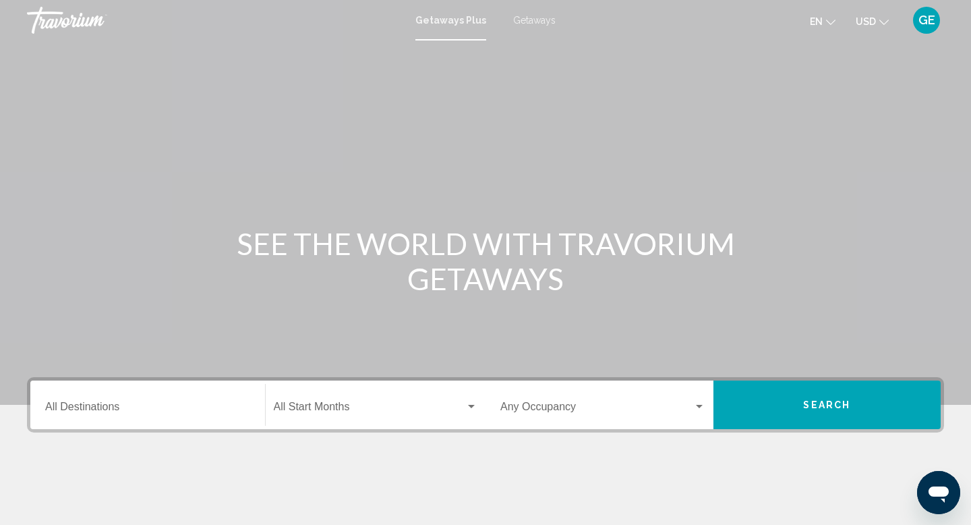
click at [541, 24] on span "Getaways" at bounding box center [534, 20] width 42 height 11
click at [868, 27] on span "USD" at bounding box center [866, 21] width 20 height 11
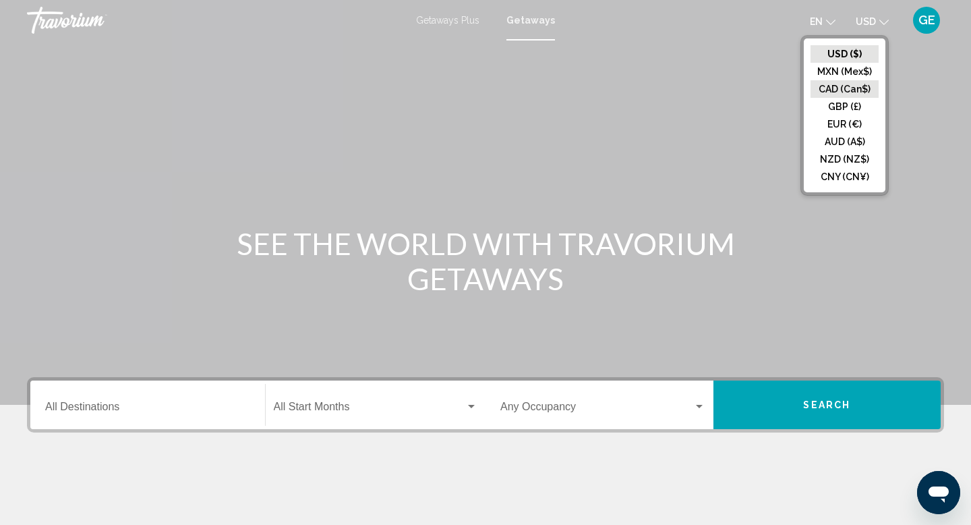
click at [856, 90] on button "CAD (Can$)" at bounding box center [845, 89] width 68 height 18
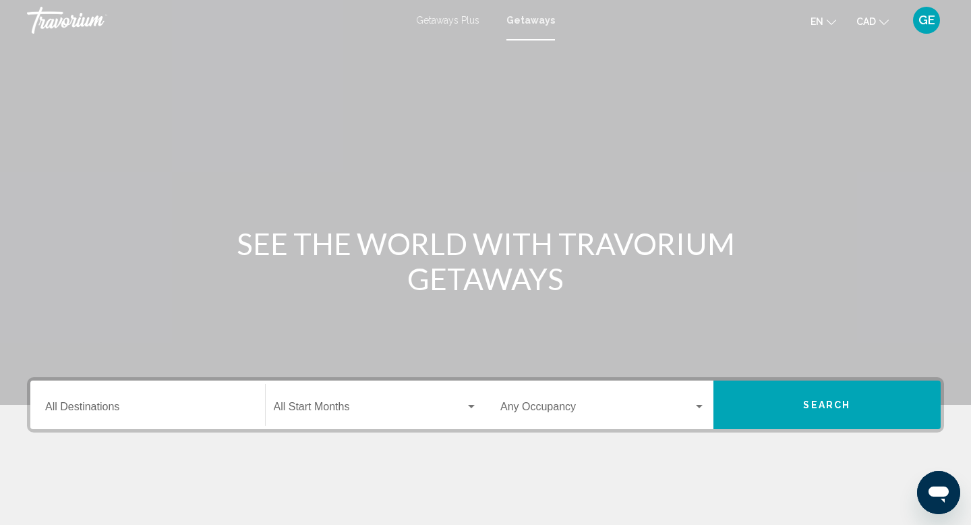
click at [94, 400] on div "Destination All Destinations" at bounding box center [147, 405] width 205 height 42
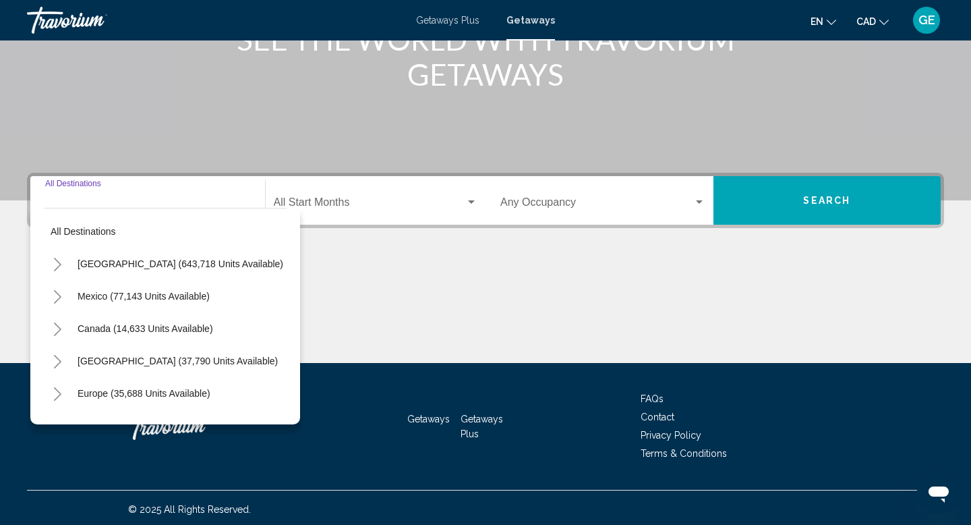
scroll to position [208, 0]
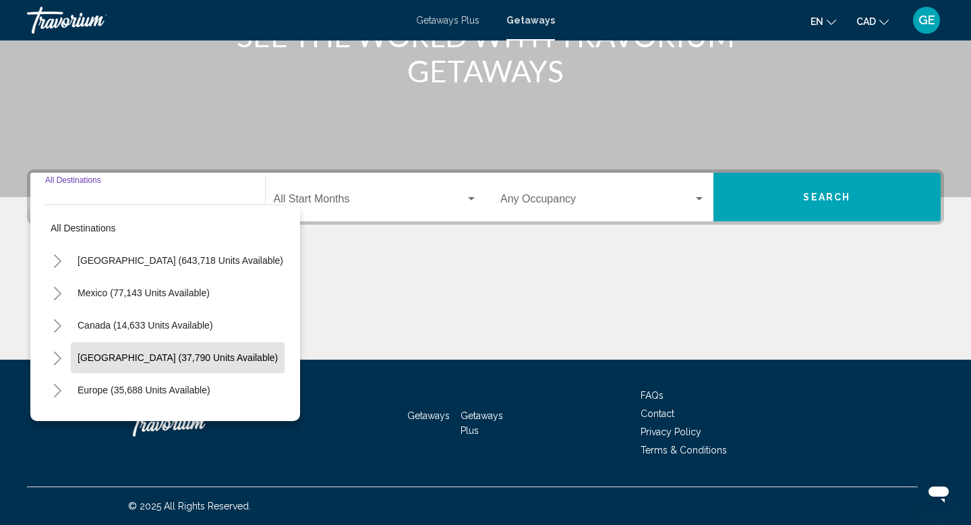
click at [117, 357] on span "[GEOGRAPHIC_DATA] (37,790 units available)" at bounding box center [178, 357] width 200 height 11
type input "**********"
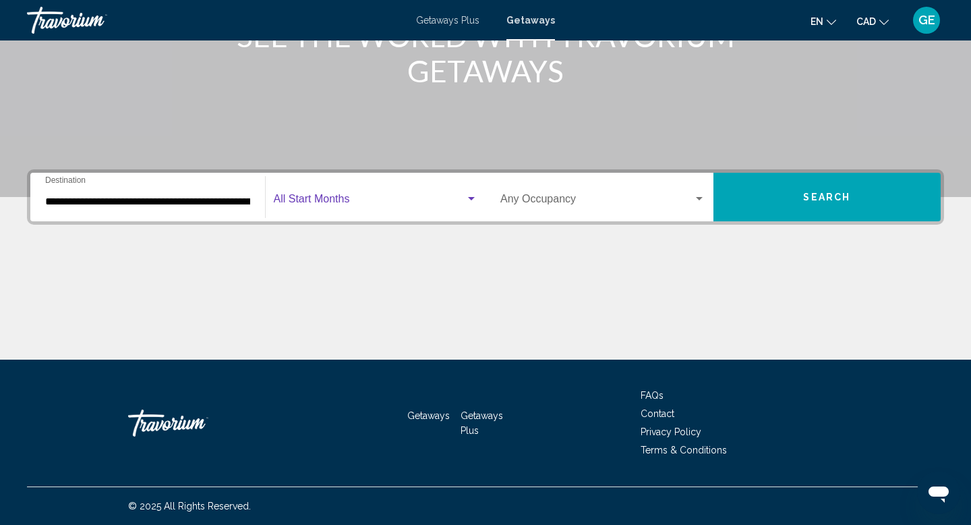
click at [380, 204] on span "Search widget" at bounding box center [370, 202] width 192 height 12
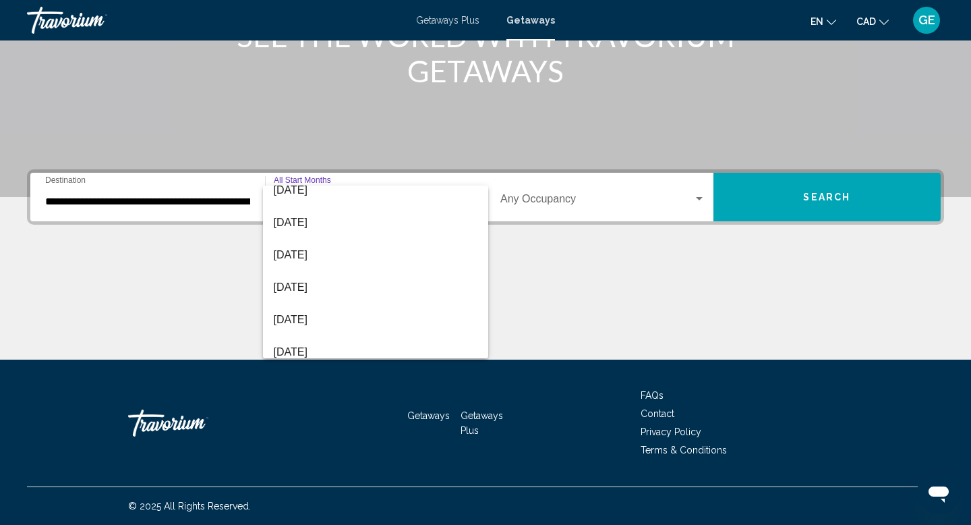
scroll to position [142, 0]
click at [366, 258] on span "January 2026" at bounding box center [376, 254] width 204 height 32
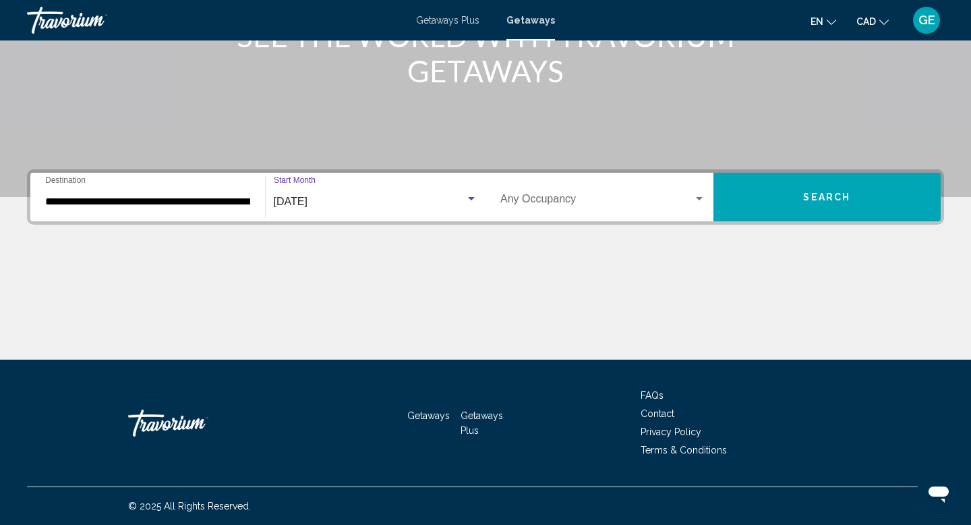
click at [813, 196] on span "Search" at bounding box center [826, 197] width 47 height 11
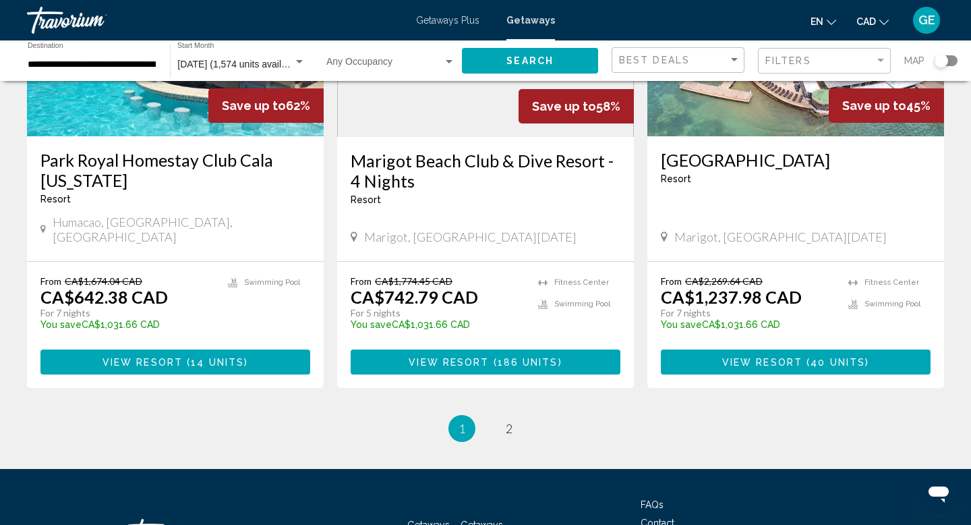
scroll to position [1715, 0]
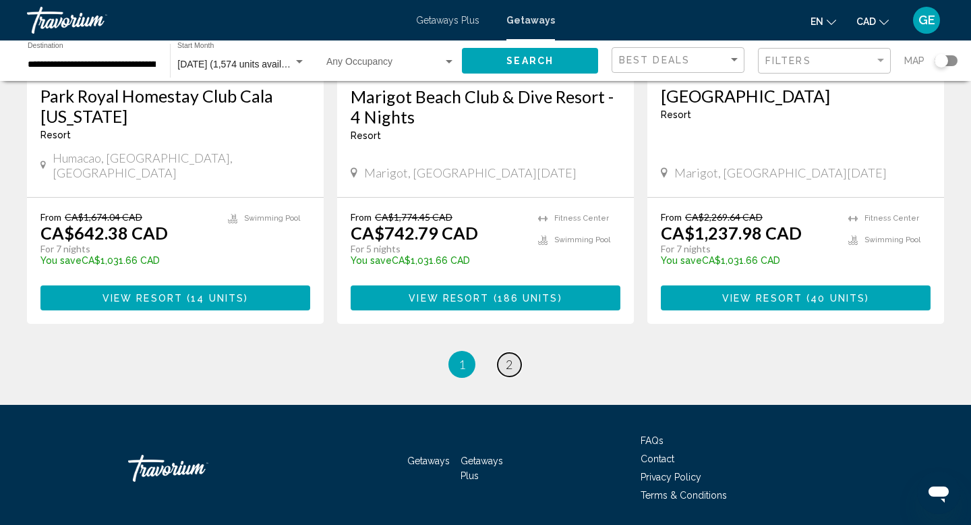
click at [513, 357] on span "2" at bounding box center [509, 364] width 7 height 15
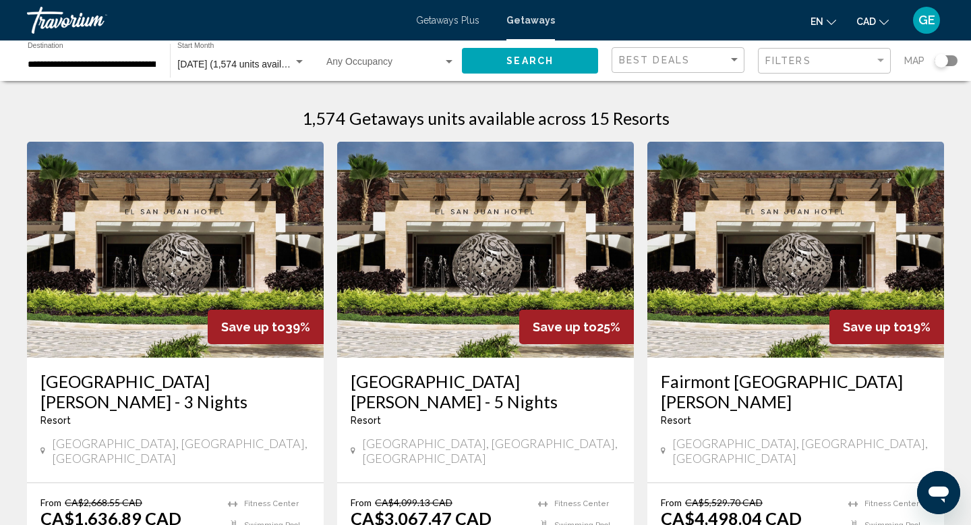
click at [214, 62] on span "January 2026 (1,574 units available)" at bounding box center [239, 64] width 125 height 11
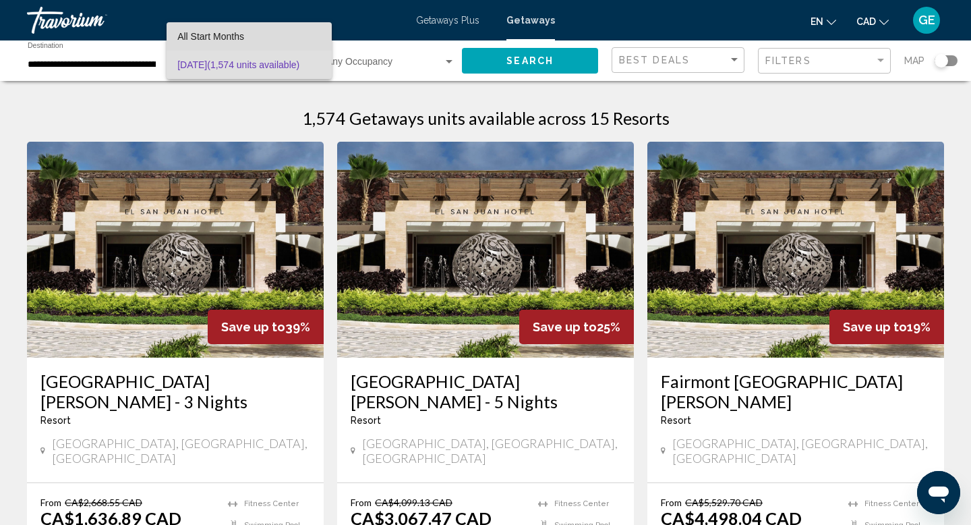
click at [213, 30] on span "All Start Months" at bounding box center [249, 36] width 144 height 28
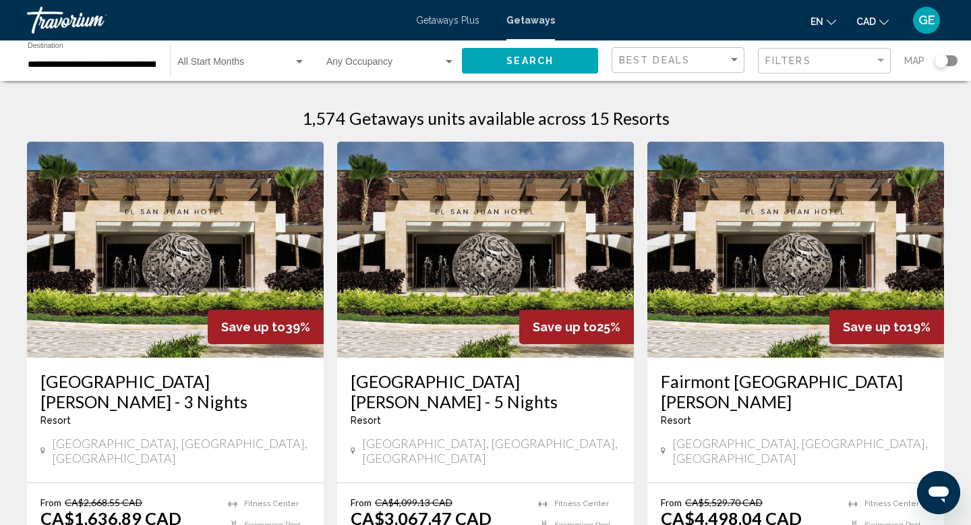
click at [72, 17] on div "Travorium" at bounding box center [94, 20] width 135 height 27
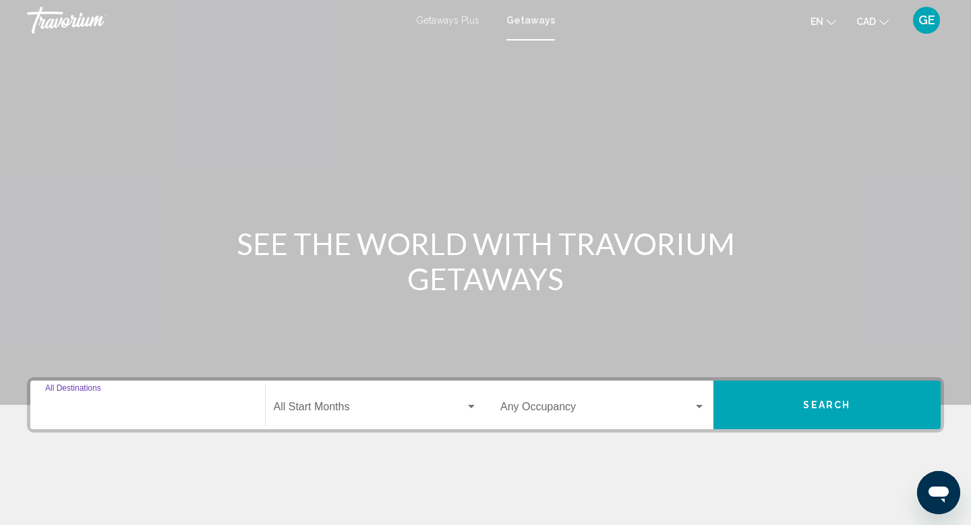
click at [87, 406] on input "Destination All Destinations" at bounding box center [147, 409] width 205 height 12
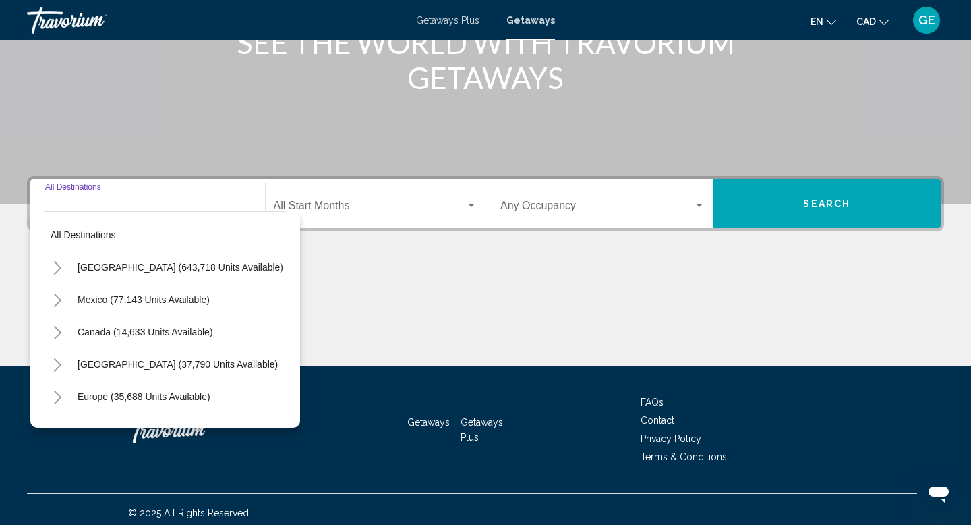
scroll to position [208, 0]
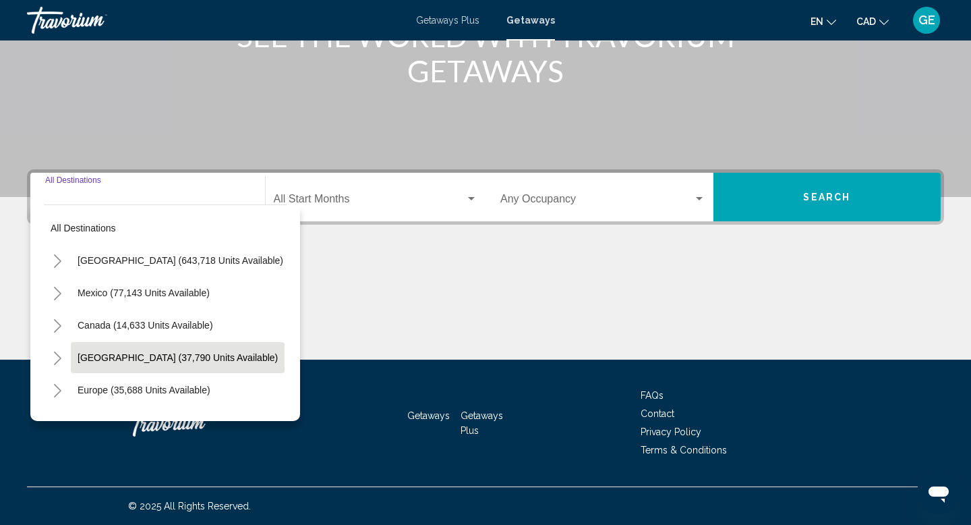
click at [144, 363] on button "[GEOGRAPHIC_DATA] (37,790 units available)" at bounding box center [178, 357] width 214 height 31
type input "**********"
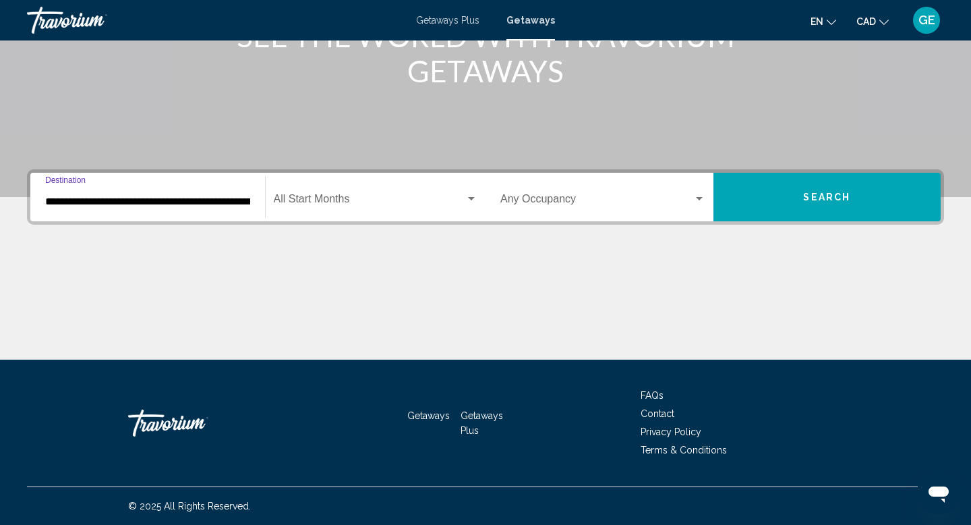
click at [418, 173] on mat-form-field "Start Month All Start Months" at bounding box center [376, 197] width 221 height 48
click at [407, 190] on div "Start Month All Start Months" at bounding box center [376, 197] width 204 height 42
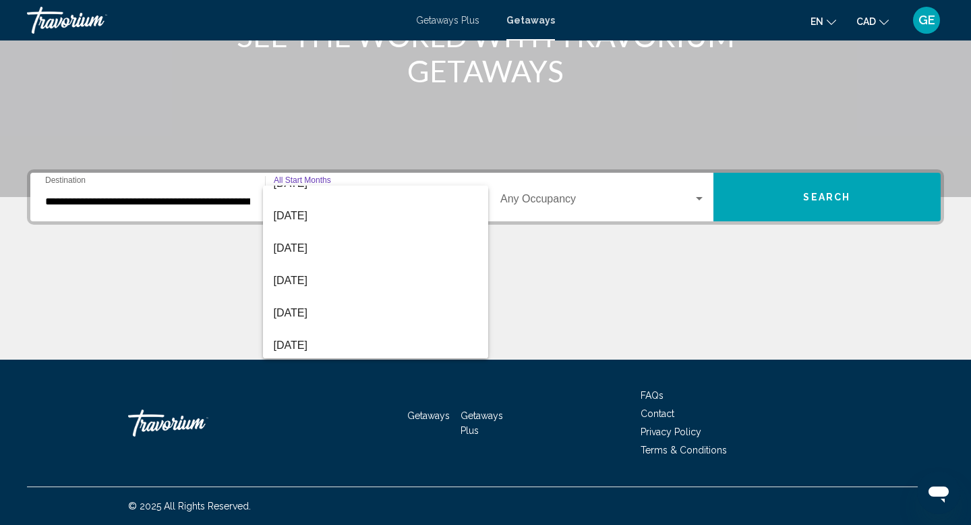
scroll to position [185, 0]
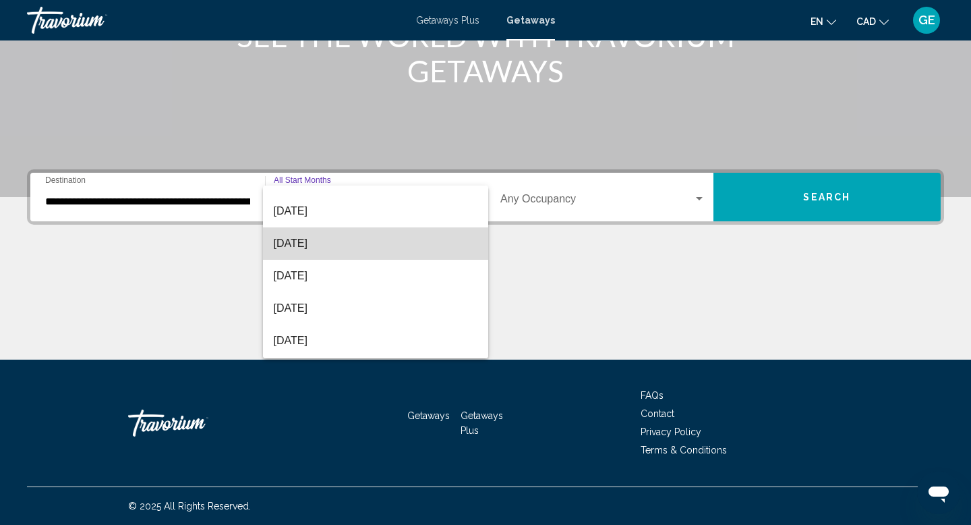
click at [377, 241] on span "February 2026" at bounding box center [376, 243] width 204 height 32
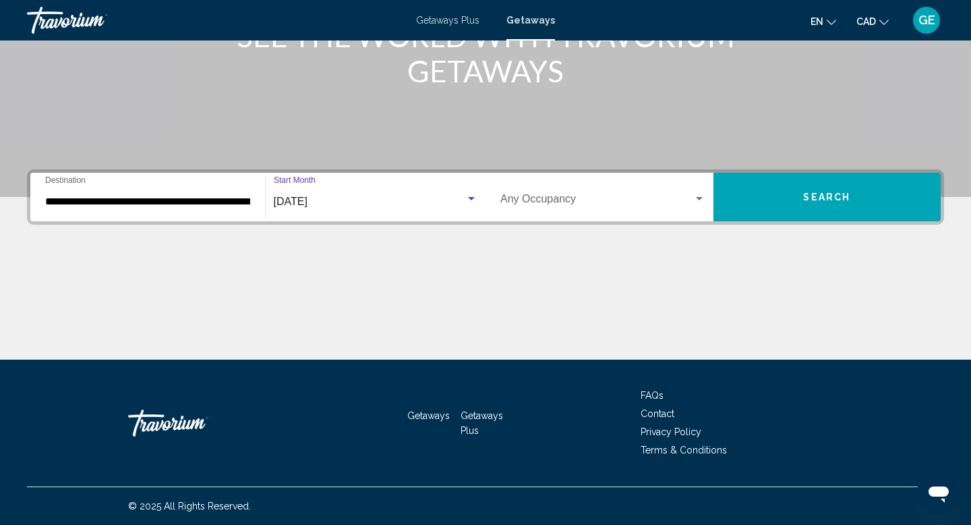
click at [828, 199] on span "Search" at bounding box center [826, 197] width 47 height 11
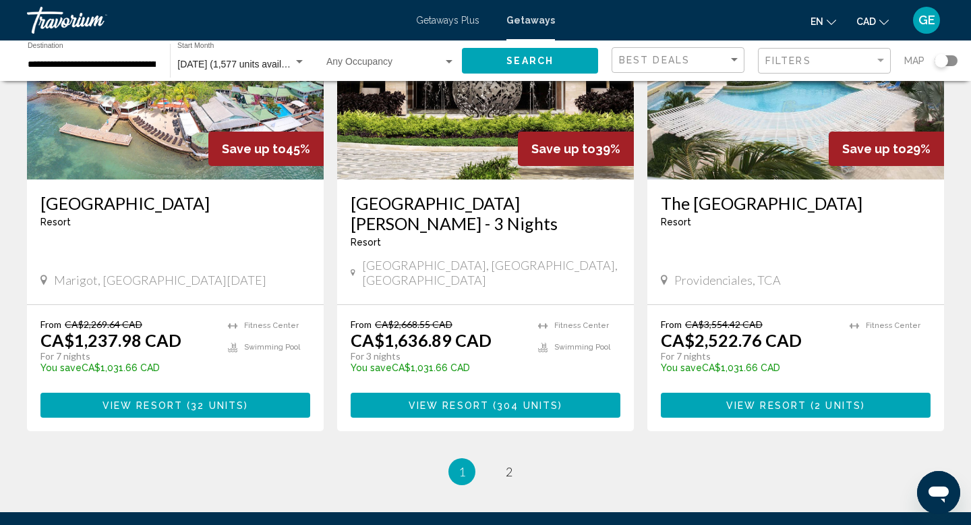
scroll to position [1735, 0]
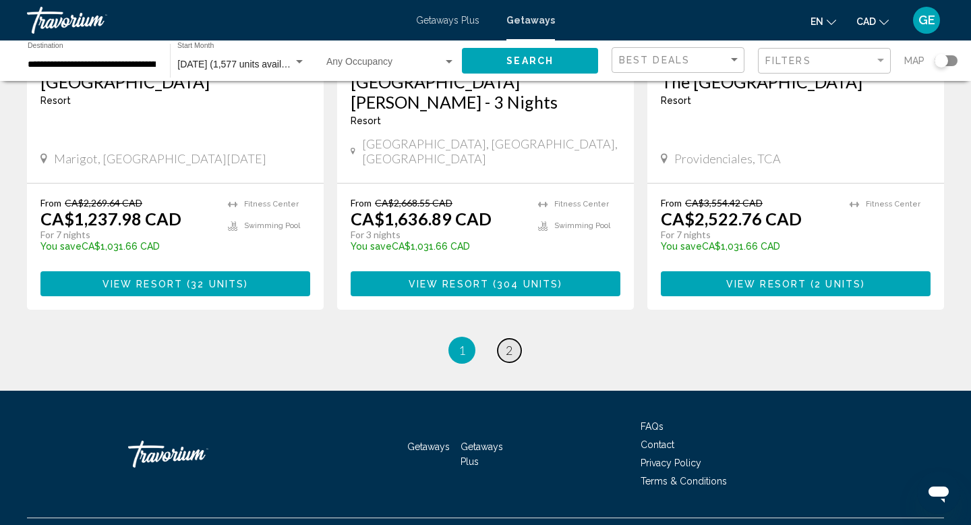
click at [512, 343] on span "2" at bounding box center [509, 350] width 7 height 15
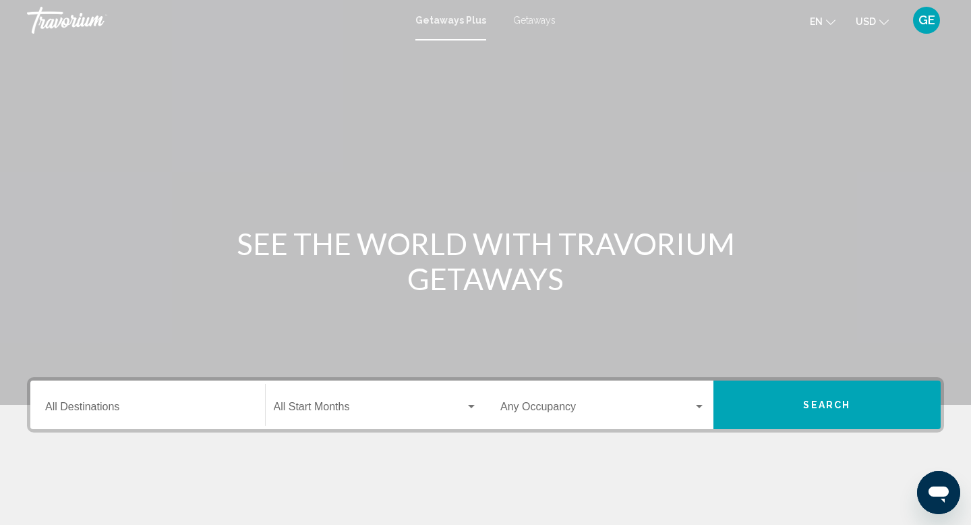
click at [536, 25] on div "Getaways Plus Getaways en English Español Français Italiano Português русский U…" at bounding box center [485, 20] width 971 height 28
click at [549, 18] on span "Getaways" at bounding box center [534, 20] width 42 height 11
click at [865, 17] on span "USD" at bounding box center [866, 21] width 20 height 11
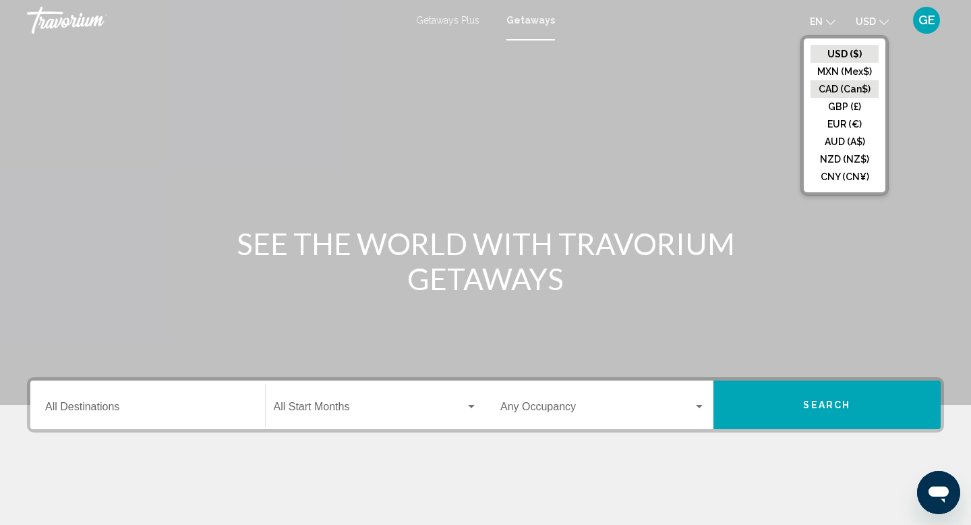
click at [855, 90] on button "CAD (Can$)" at bounding box center [845, 89] width 68 height 18
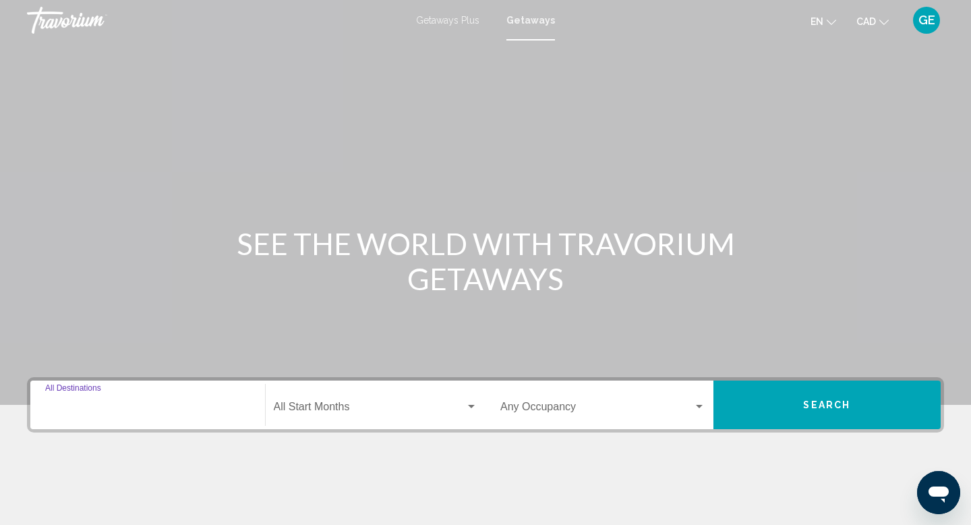
click at [155, 407] on input "Destination All Destinations" at bounding box center [147, 409] width 205 height 12
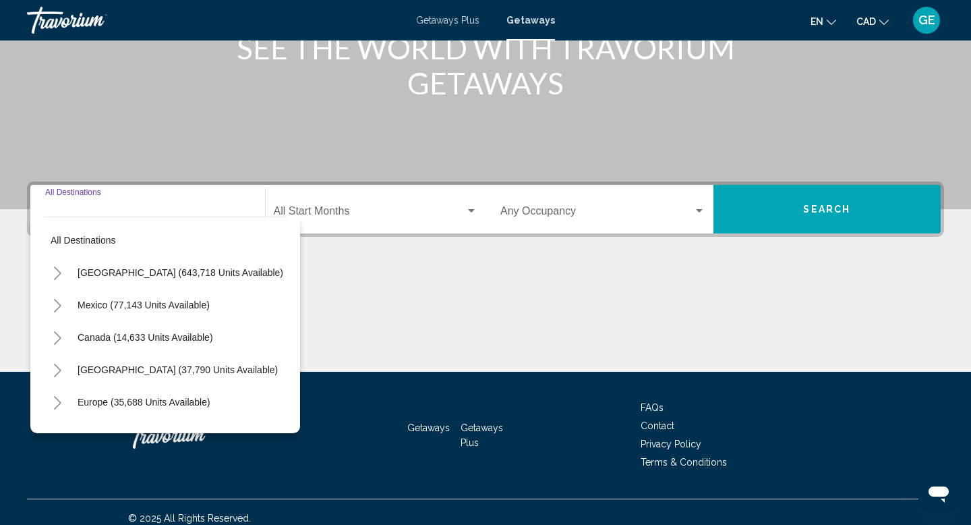
scroll to position [208, 0]
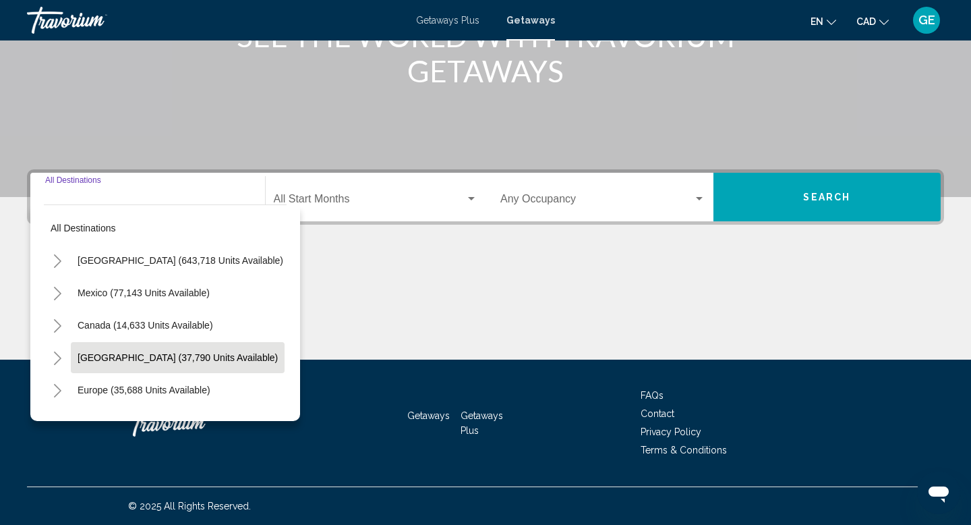
click at [153, 362] on span "[GEOGRAPHIC_DATA] (37,790 units available)" at bounding box center [178, 357] width 200 height 11
type input "**********"
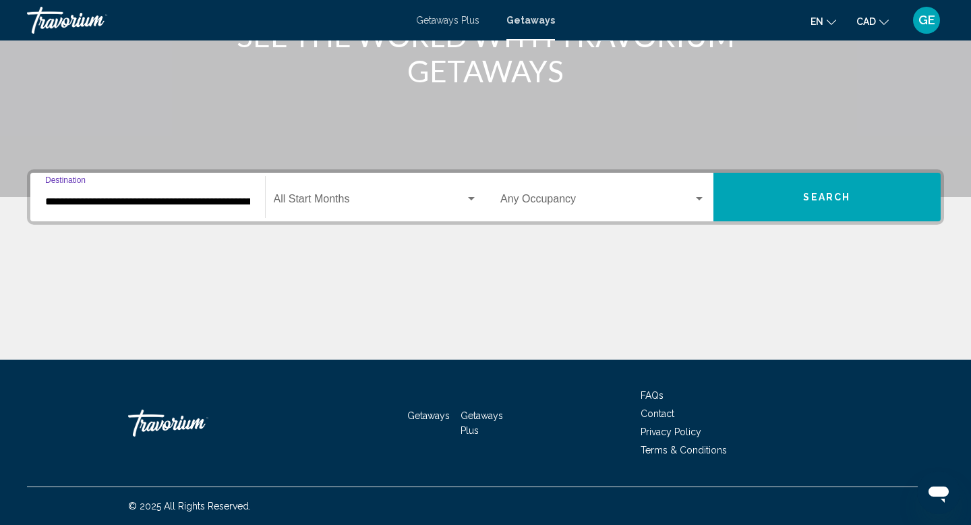
click at [384, 201] on span "Search widget" at bounding box center [370, 202] width 192 height 12
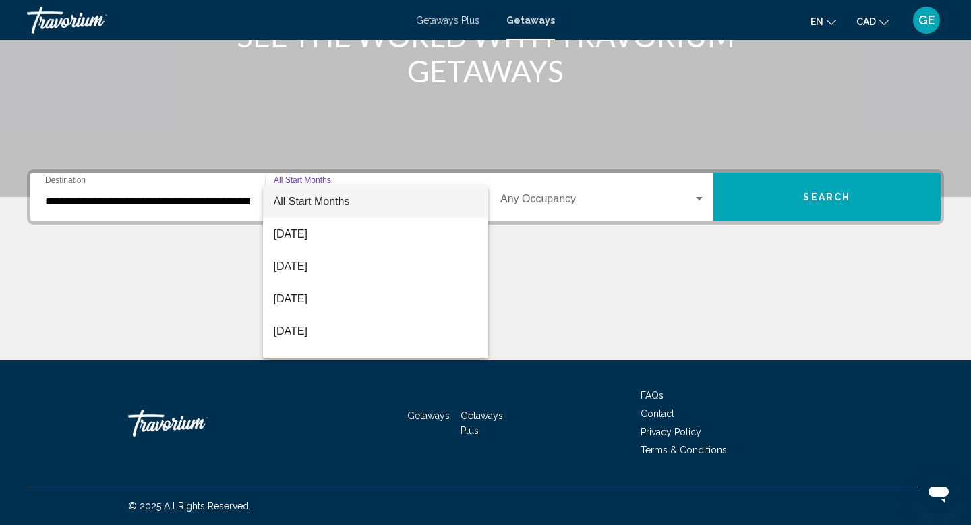
click at [384, 200] on span "All Start Months" at bounding box center [376, 201] width 204 height 32
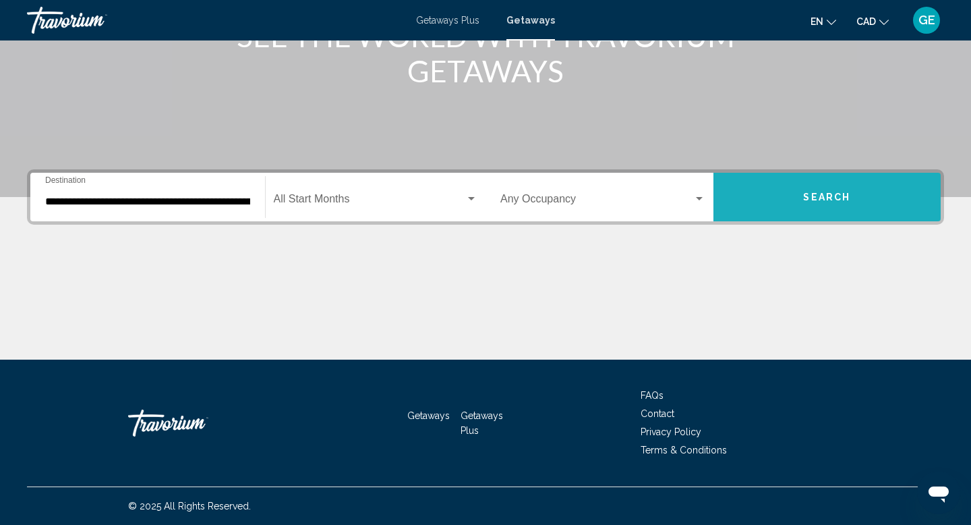
click at [828, 185] on button "Search" at bounding box center [828, 197] width 228 height 49
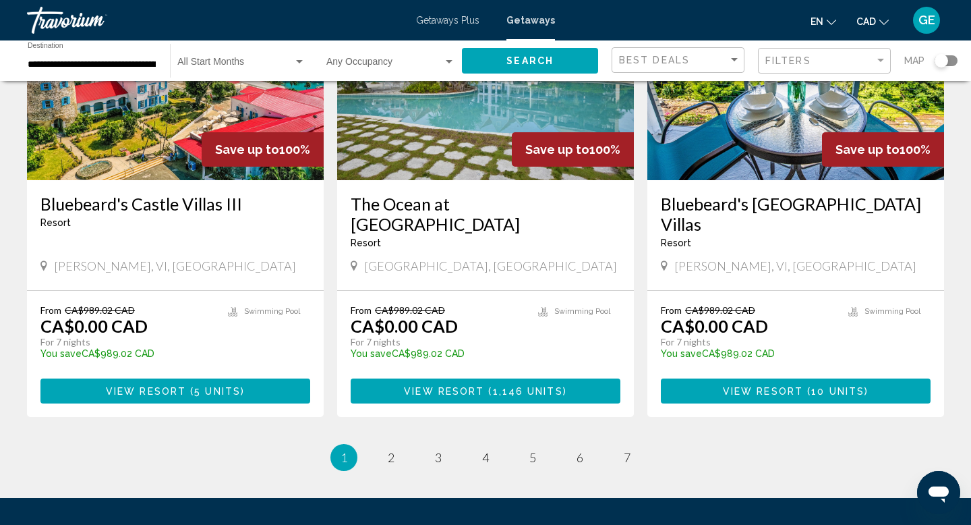
scroll to position [1693, 0]
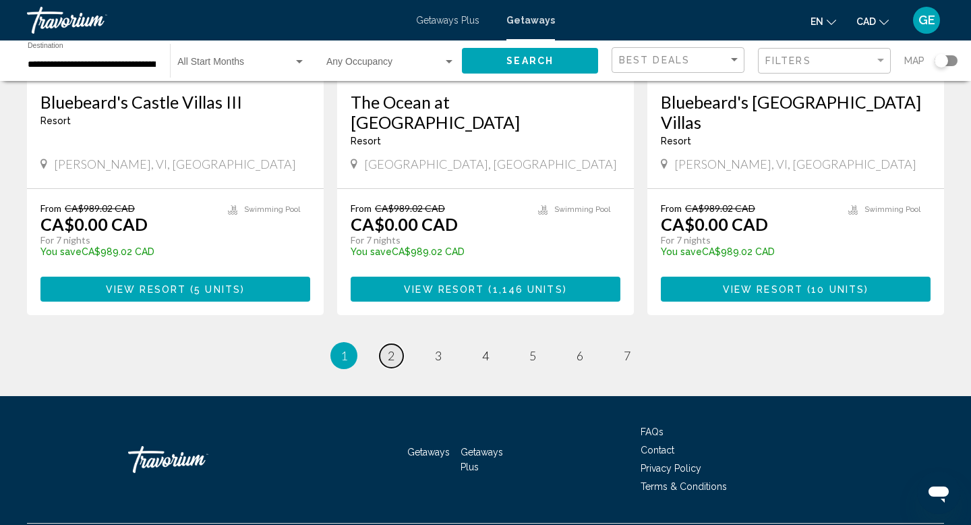
click at [391, 348] on span "2" at bounding box center [391, 355] width 7 height 15
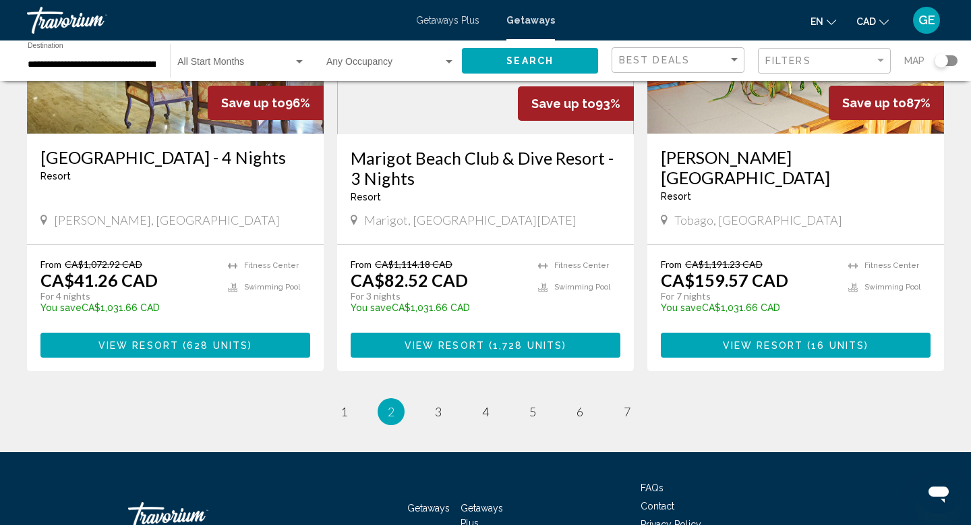
scroll to position [1646, 0]
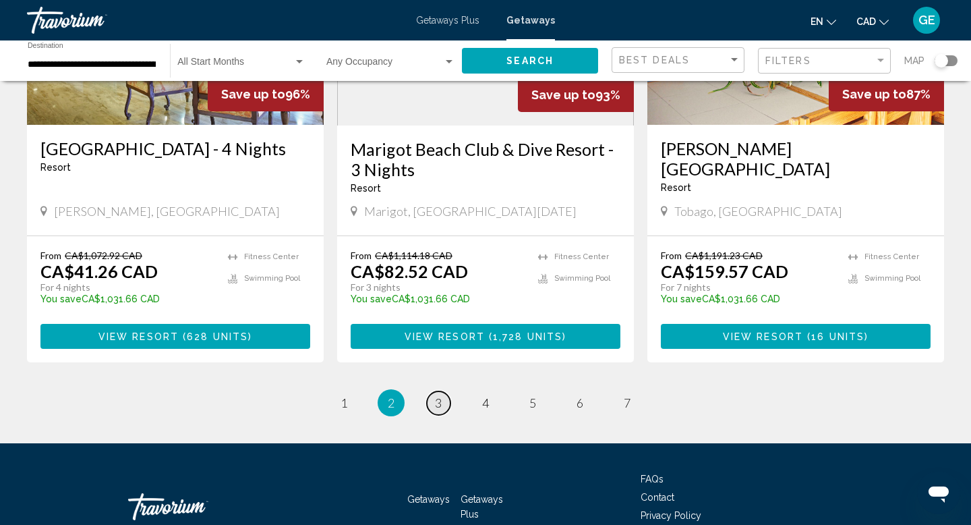
click at [438, 395] on span "3" at bounding box center [438, 402] width 7 height 15
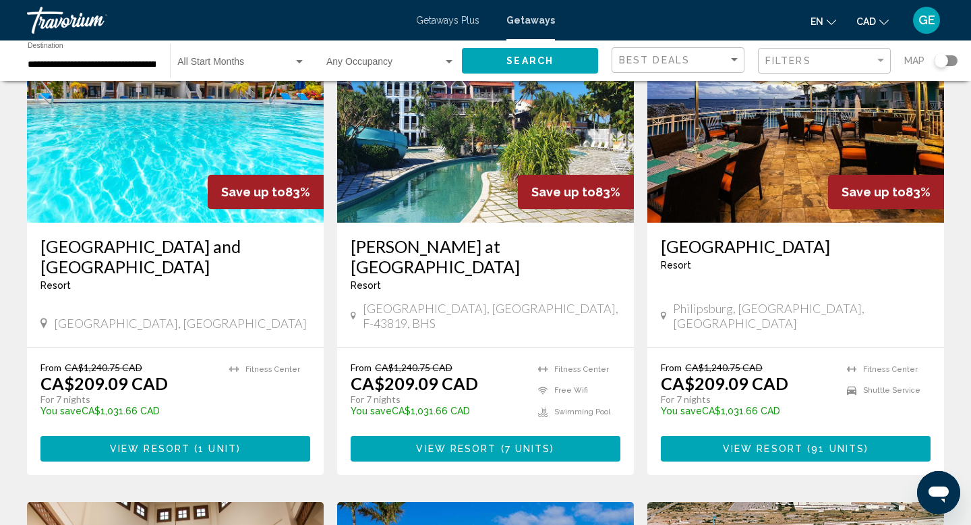
scroll to position [638, 0]
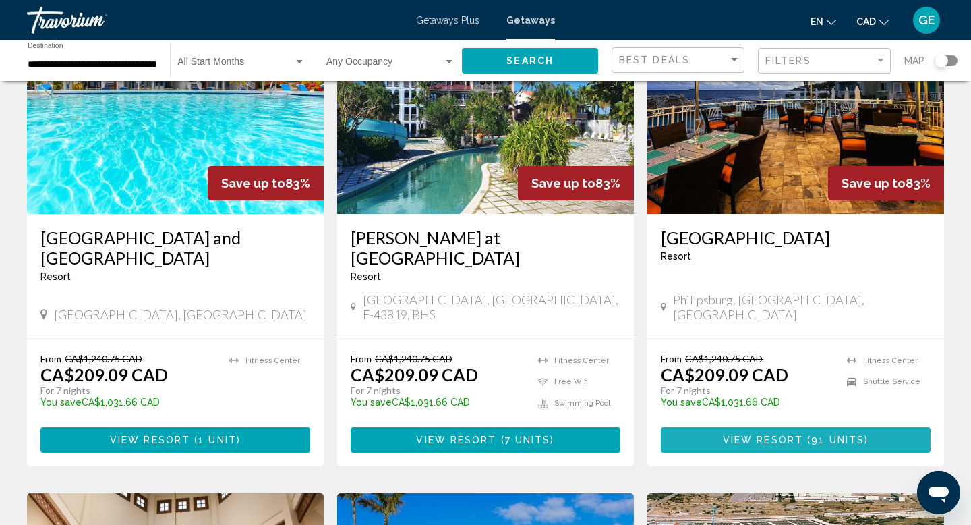
click at [770, 435] on span "View Resort" at bounding box center [763, 440] width 80 height 11
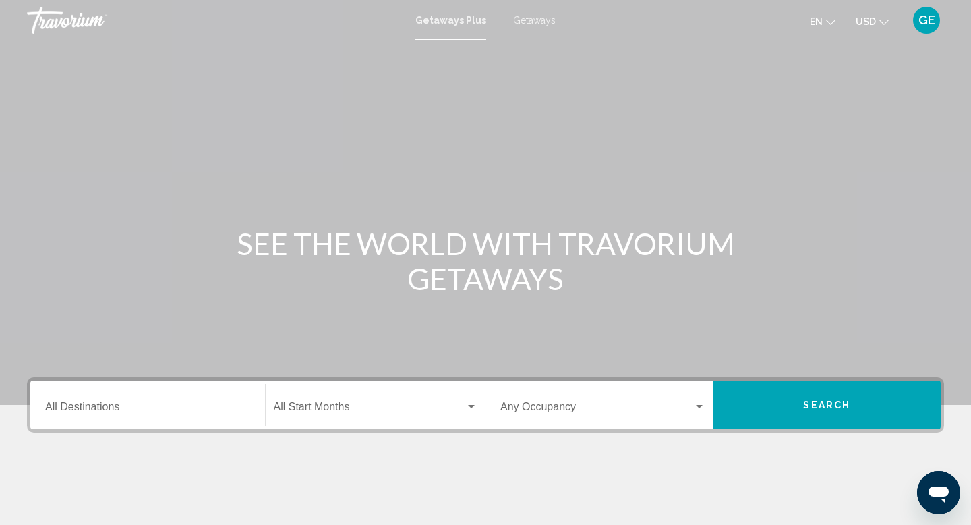
click at [541, 20] on span "Getaways" at bounding box center [534, 20] width 42 height 11
click at [872, 22] on span "USD" at bounding box center [866, 21] width 20 height 11
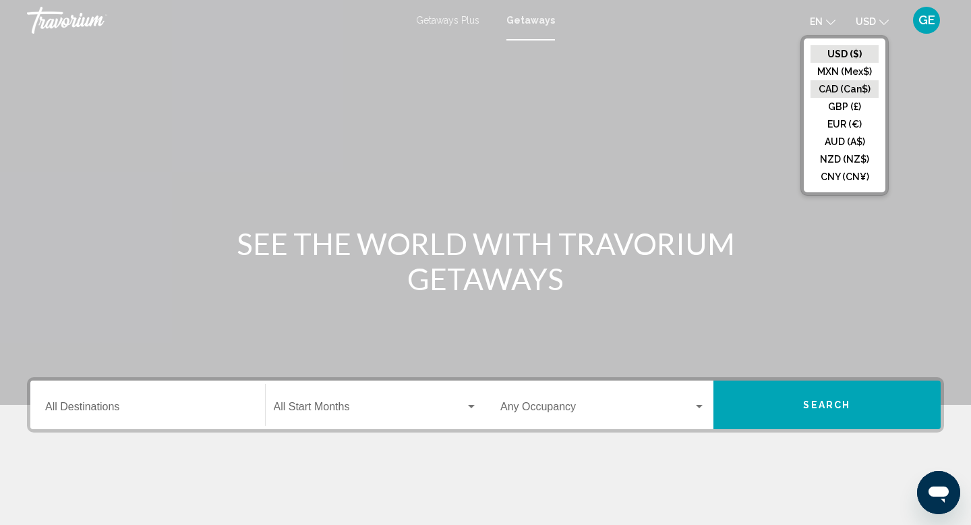
click at [855, 90] on button "CAD (Can$)" at bounding box center [845, 89] width 68 height 18
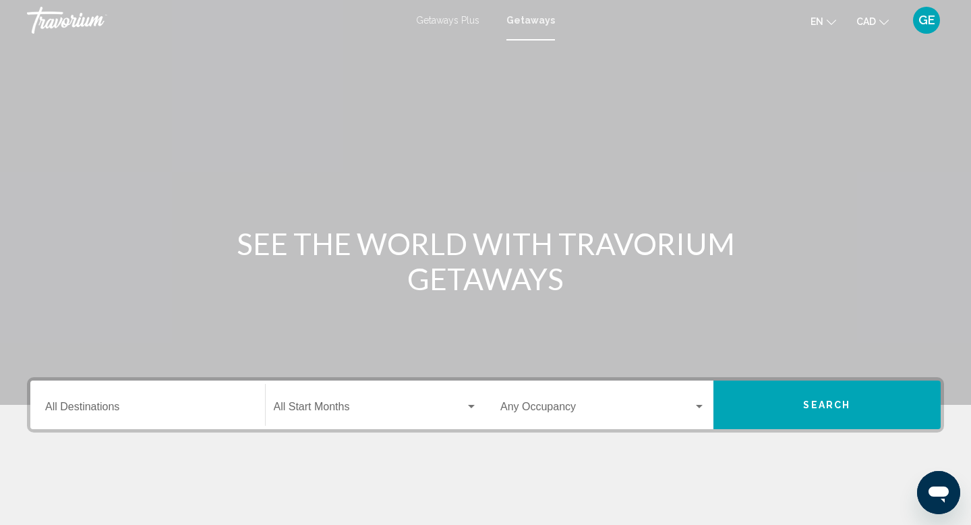
click at [147, 399] on div "Destination All Destinations" at bounding box center [147, 405] width 205 height 42
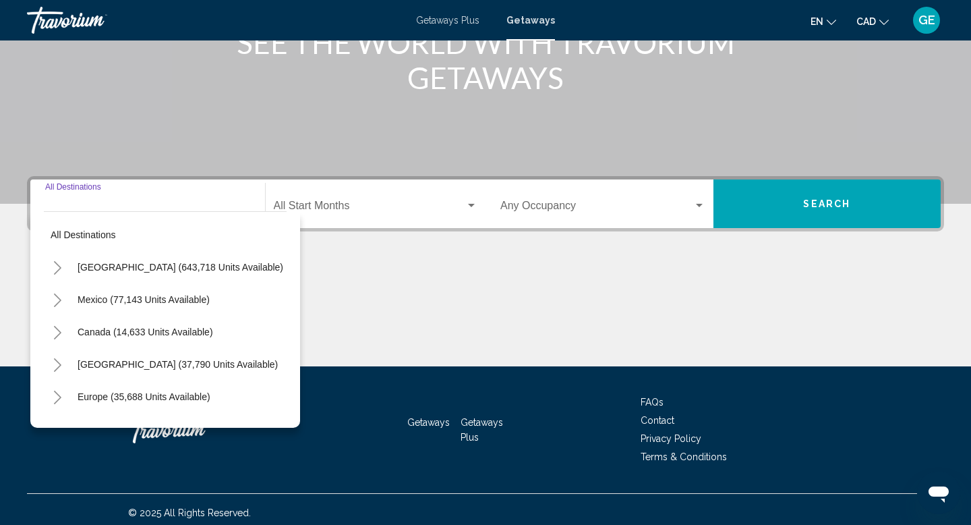
scroll to position [208, 0]
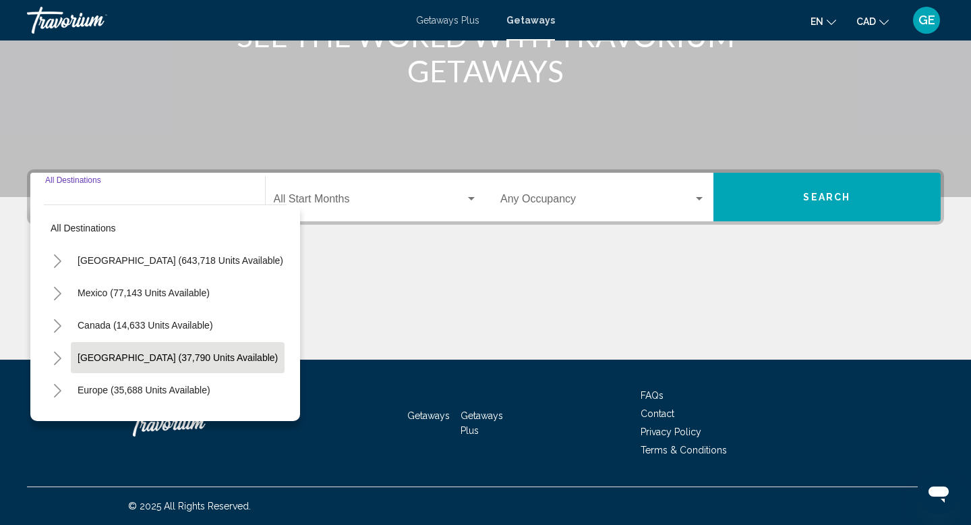
click at [150, 360] on span "[GEOGRAPHIC_DATA] (37,790 units available)" at bounding box center [178, 357] width 200 height 11
type input "**********"
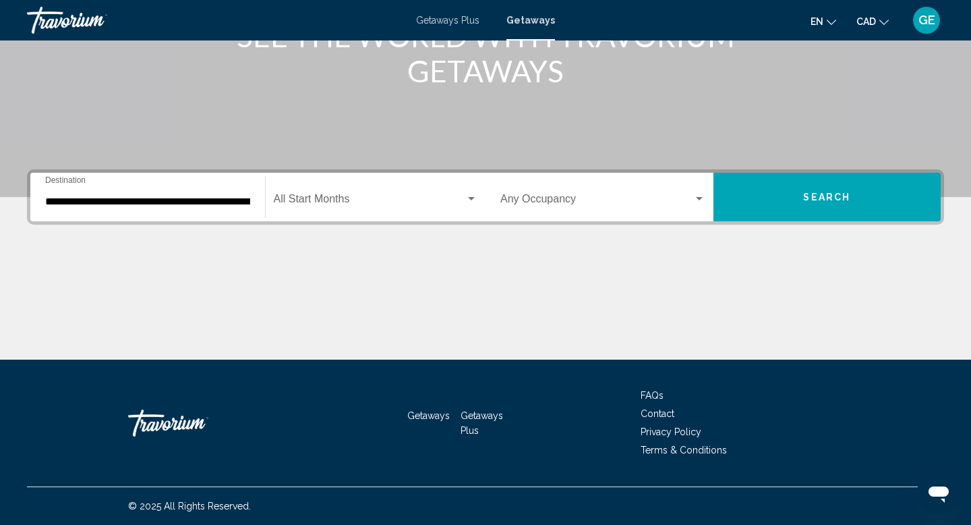
click at [602, 188] on div "Occupancy Any Occupancy" at bounding box center [602, 197] width 205 height 42
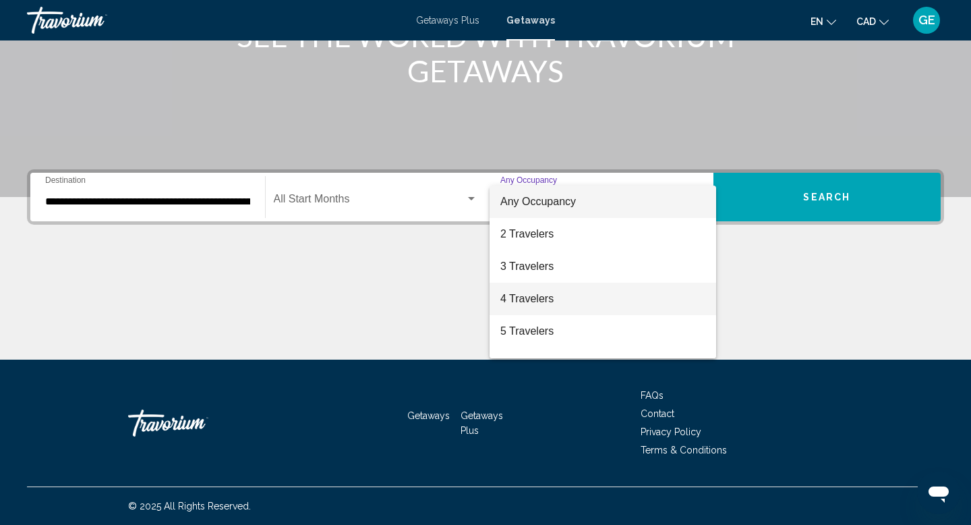
click at [550, 302] on span "4 Travelers" at bounding box center [602, 299] width 205 height 32
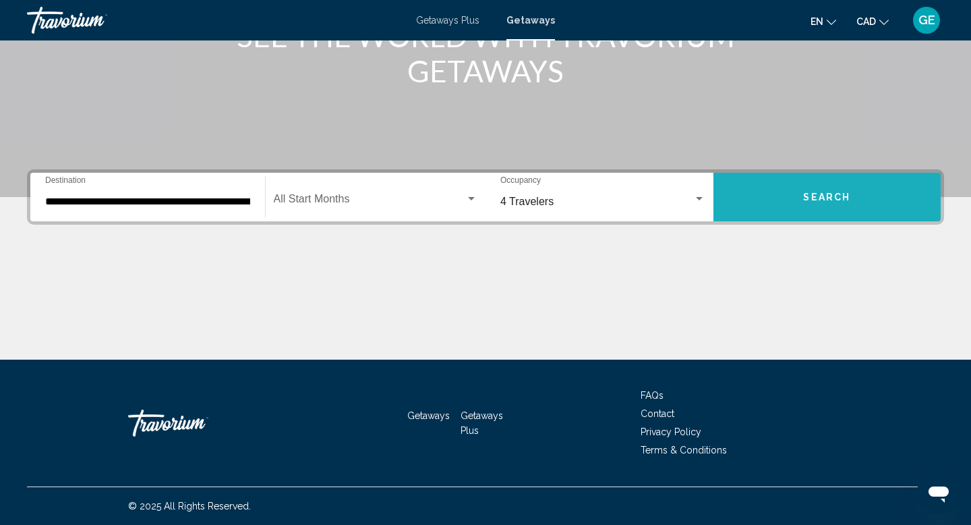
click at [818, 210] on button "Search" at bounding box center [828, 197] width 228 height 49
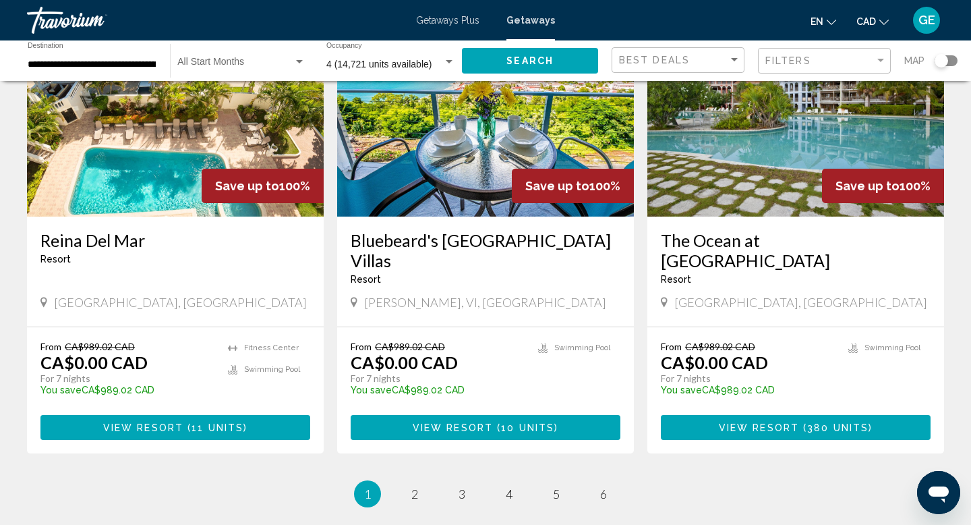
scroll to position [1693, 0]
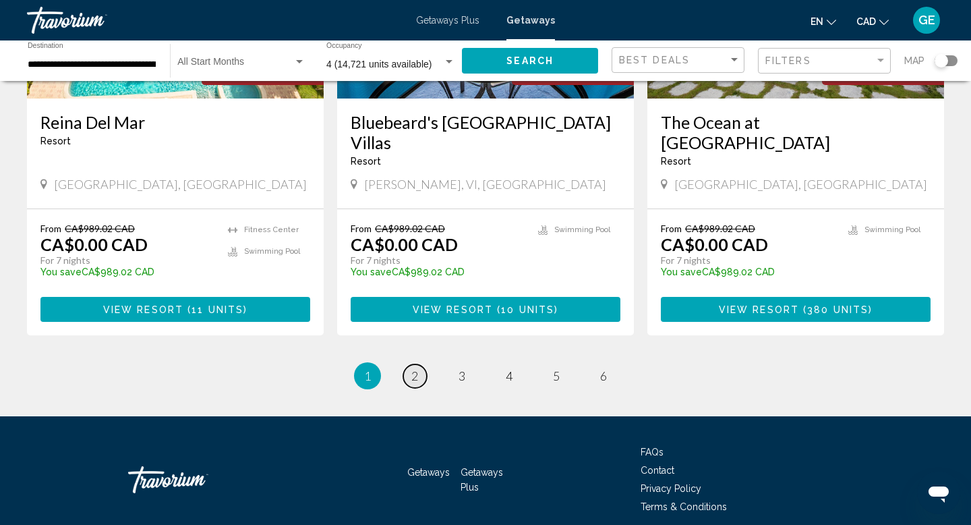
click at [418, 368] on span "2" at bounding box center [414, 375] width 7 height 15
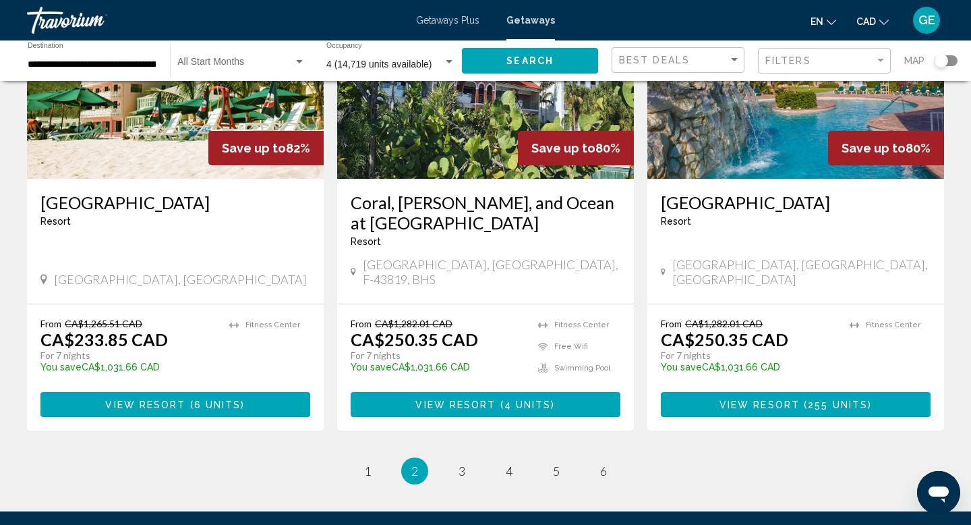
scroll to position [1618, 0]
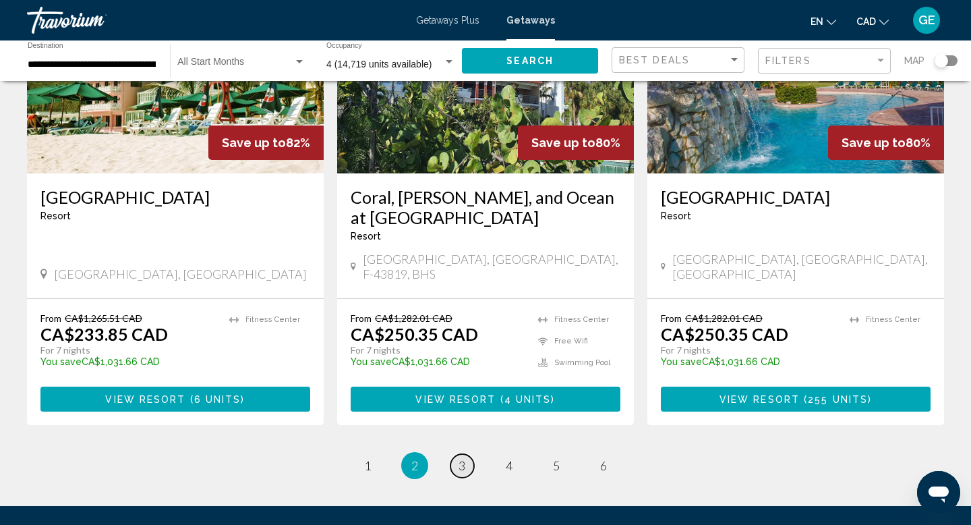
click at [467, 454] on link "page 3" at bounding box center [463, 466] width 24 height 24
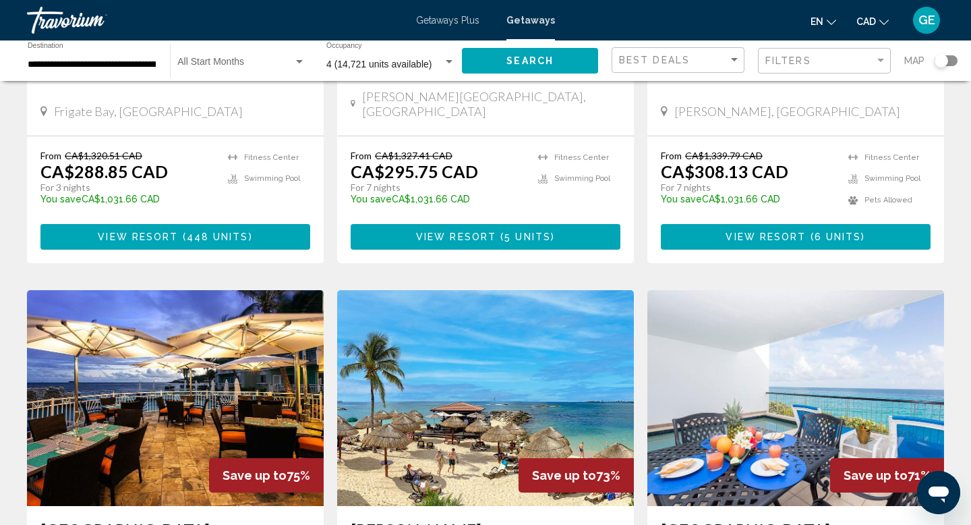
scroll to position [1110, 0]
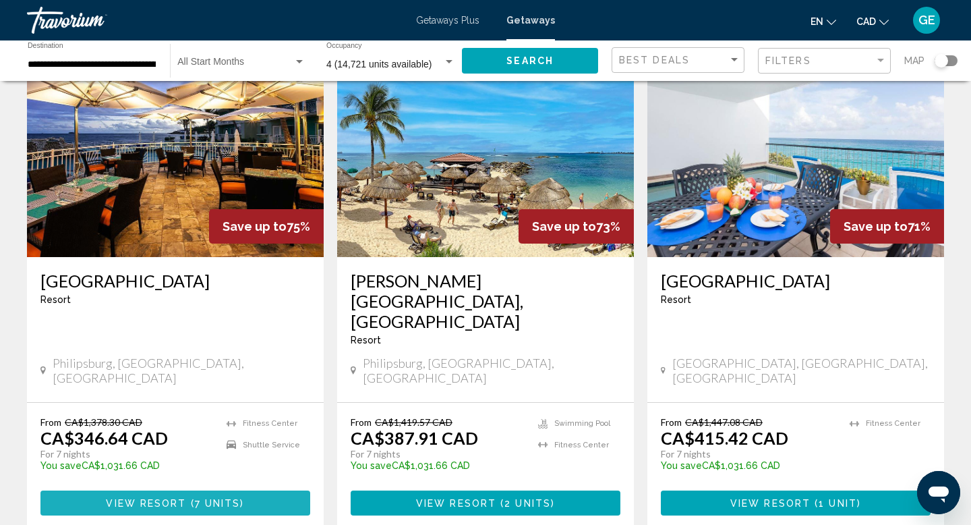
click at [138, 498] on span "View Resort" at bounding box center [146, 503] width 80 height 11
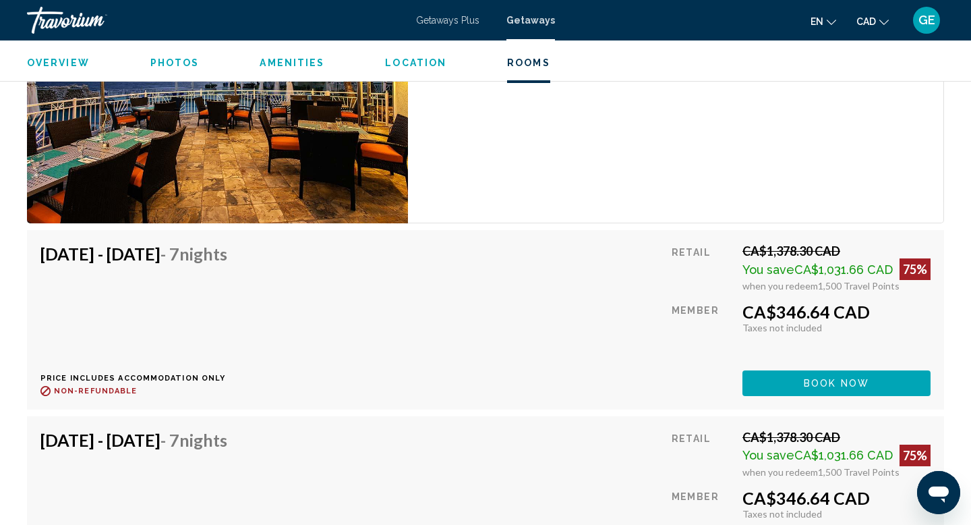
scroll to position [2202, 0]
